Goal: Information Seeking & Learning: Check status

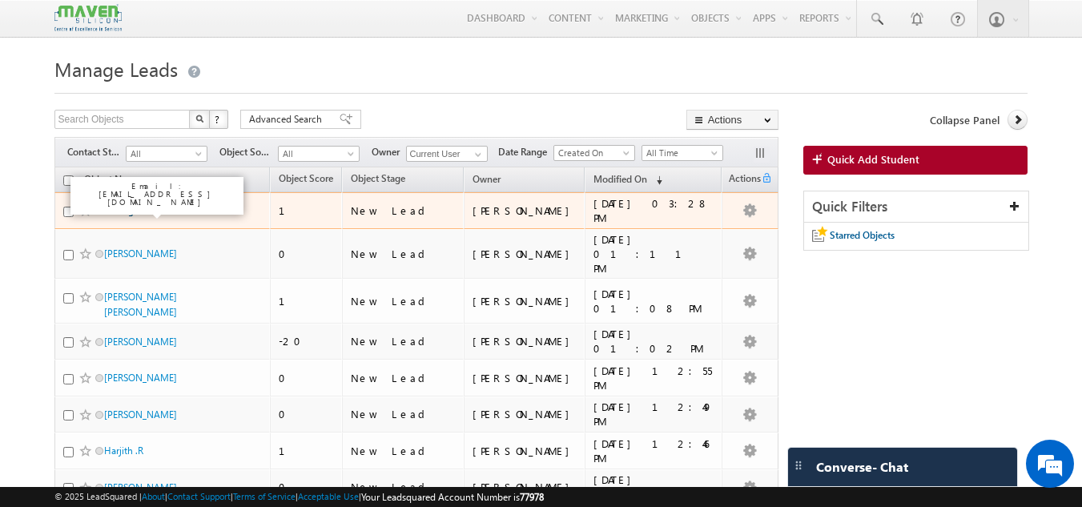
click at [168, 211] on link "N. Naga Sunanditha" at bounding box center [146, 210] width 85 height 12
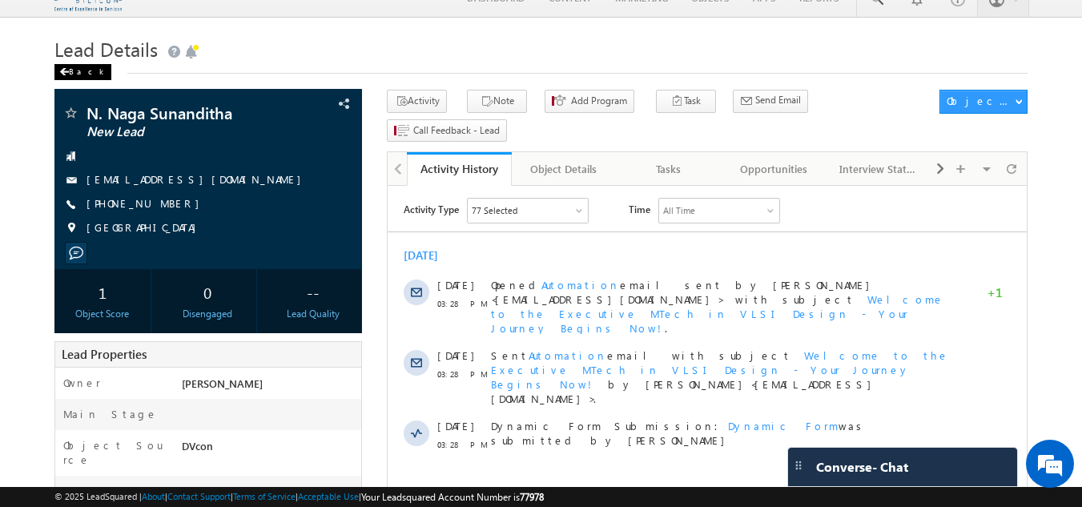
click at [75, 71] on div "Back" at bounding box center [82, 72] width 57 height 16
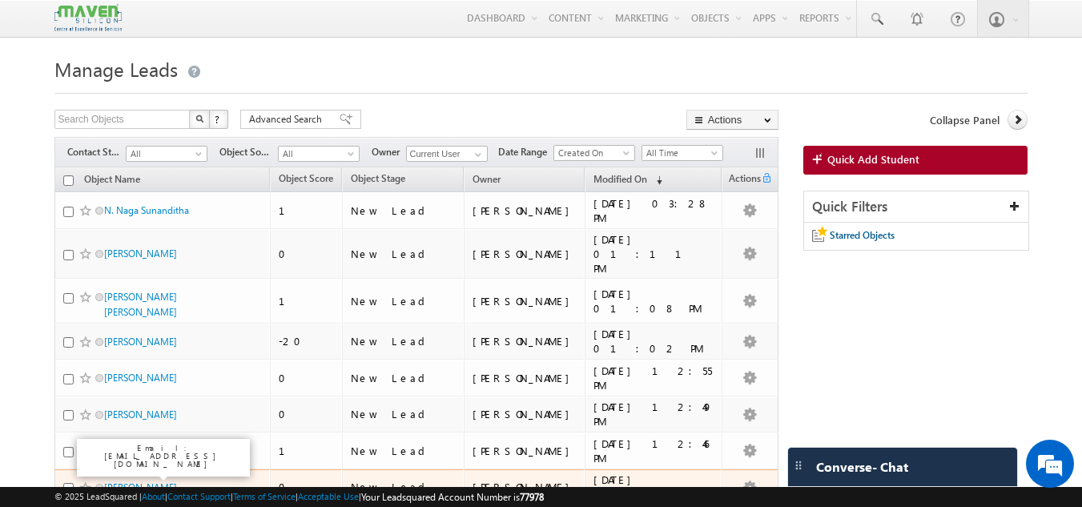
scroll to position [119, 0]
